Goal: Information Seeking & Learning: Learn about a topic

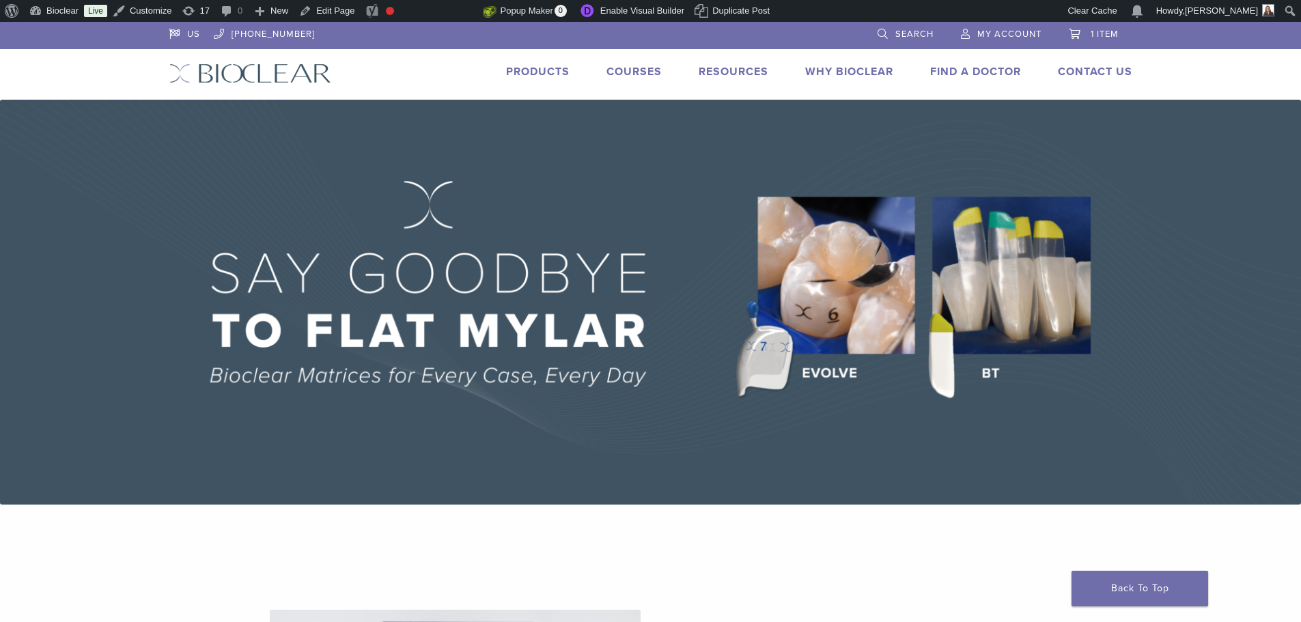
click at [786, 247] on img at bounding box center [650, 302] width 1301 height 405
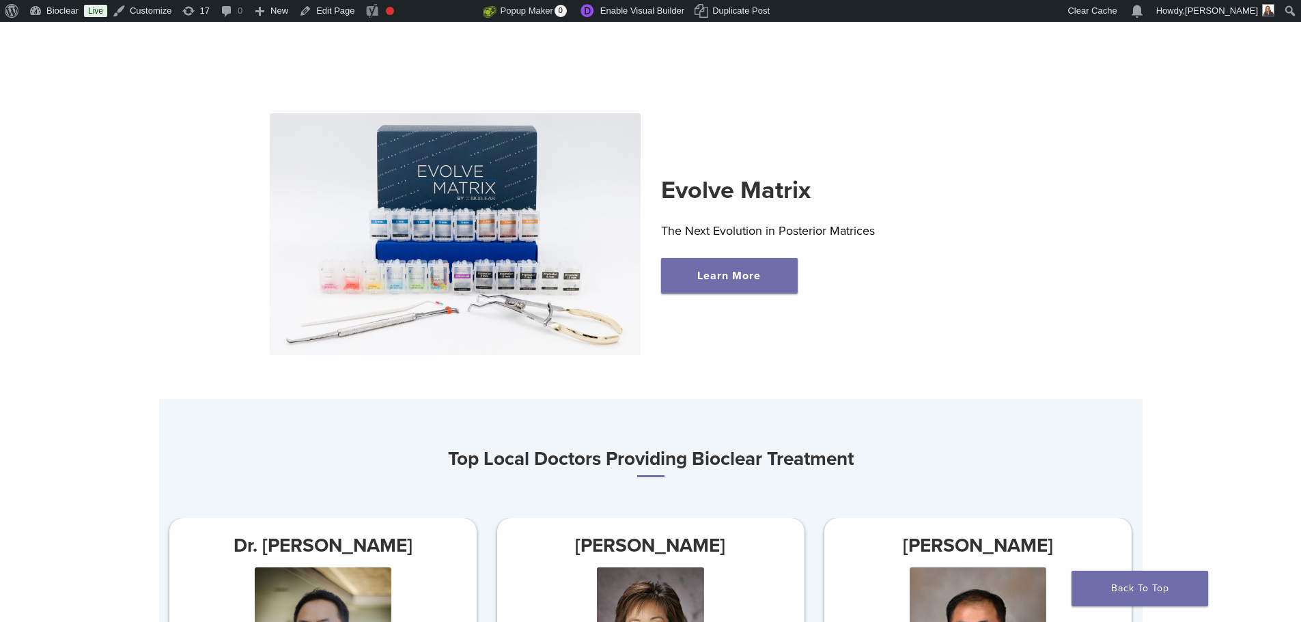
scroll to position [546, 0]
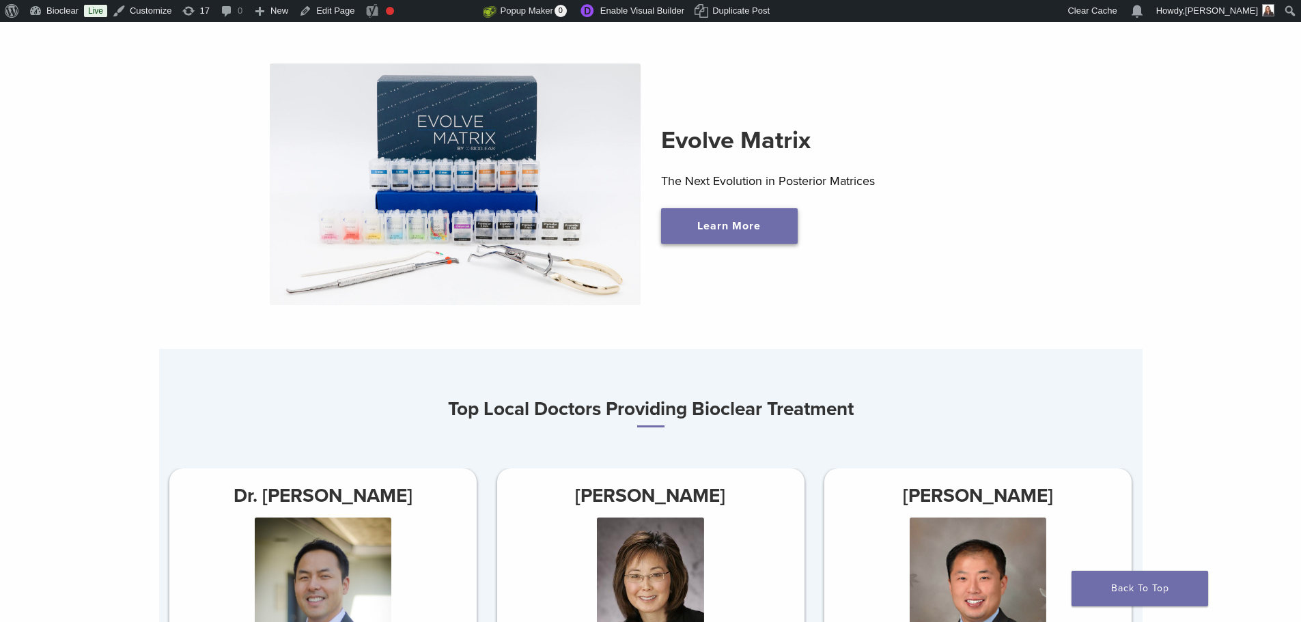
click at [748, 225] on link "Learn More" at bounding box center [729, 226] width 137 height 36
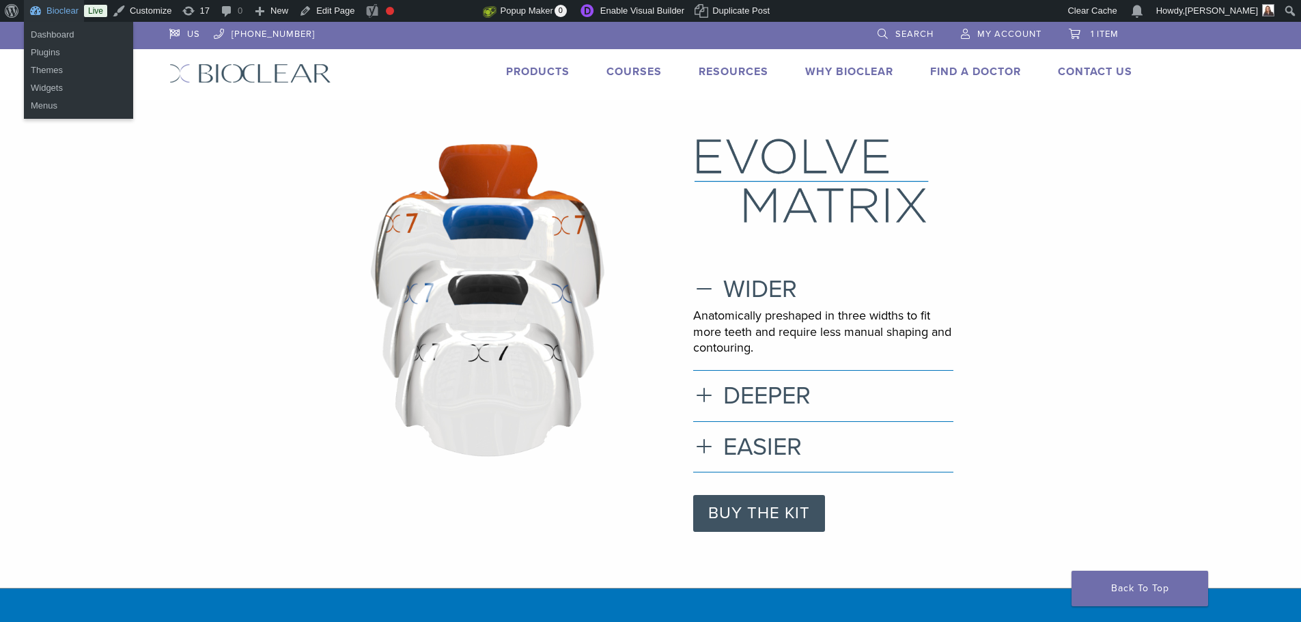
click at [61, 12] on link "Bioclear" at bounding box center [54, 11] width 60 height 22
